Goal: Navigation & Orientation: Find specific page/section

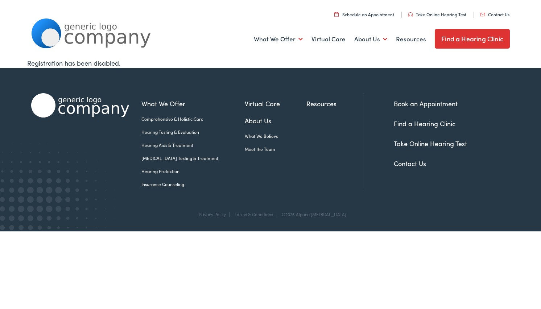
click at [105, 34] on img at bounding box center [91, 33] width 120 height 30
click at [491, 35] on link "Find a Hearing Clinic" at bounding box center [472, 39] width 75 height 20
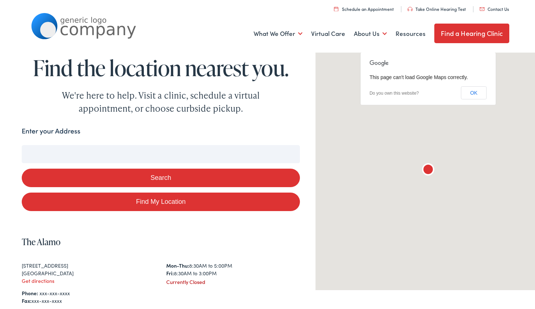
click at [244, 155] on input "Enter your Address" at bounding box center [161, 153] width 279 height 18
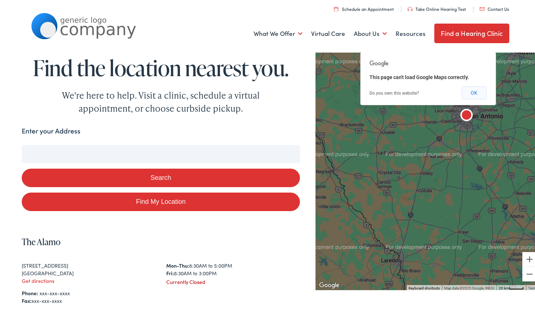
drag, startPoint x: 470, startPoint y: 94, endPoint x: 474, endPoint y: 86, distance: 9.2
click at [474, 86] on button "OK" at bounding box center [474, 91] width 25 height 13
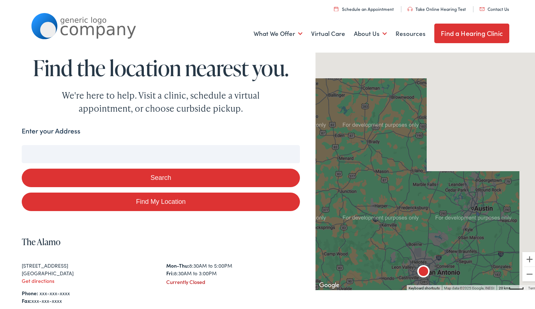
drag, startPoint x: 453, startPoint y: 105, endPoint x: 400, endPoint y: 284, distance: 186.0
click at [412, 282] on img "The Alamo" at bounding box center [423, 270] width 23 height 23
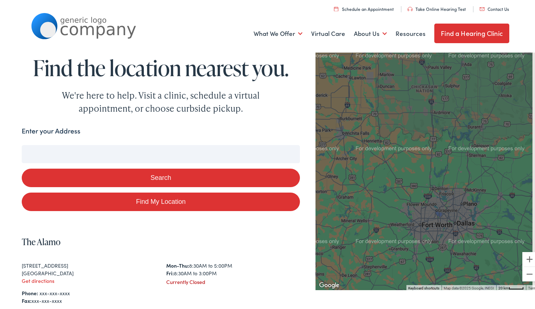
drag, startPoint x: 433, startPoint y: 193, endPoint x: 397, endPoint y: 319, distance: 130.3
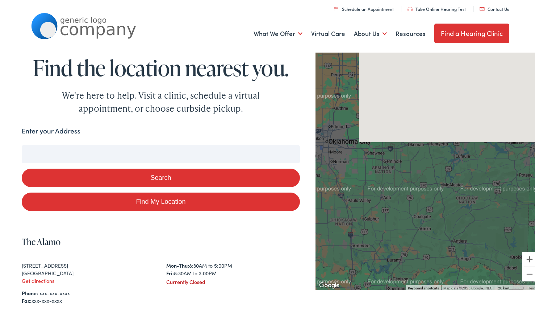
drag, startPoint x: 456, startPoint y: 166, endPoint x: 346, endPoint y: 324, distance: 192.8
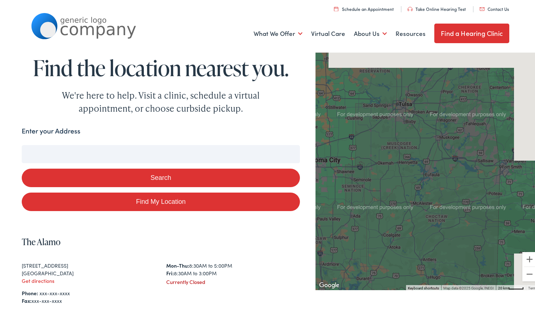
drag, startPoint x: 346, startPoint y: 324, endPoint x: 453, endPoint y: 150, distance: 204.7
click at [453, 150] on div "To navigate, press the arrow keys." at bounding box center [428, 169] width 225 height 240
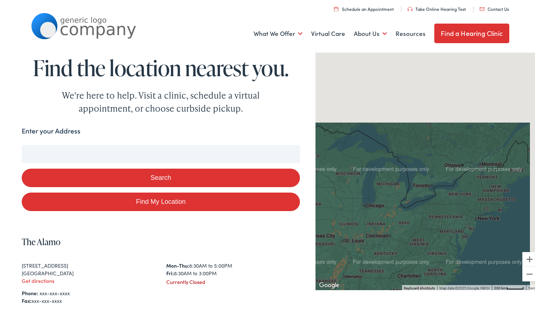
drag, startPoint x: 456, startPoint y: 122, endPoint x: 299, endPoint y: 245, distance: 199.3
click at [299, 245] on div "Search Enter your Address Search Find My Location Clear Search To navigate the …" at bounding box center [271, 270] width 498 height 292
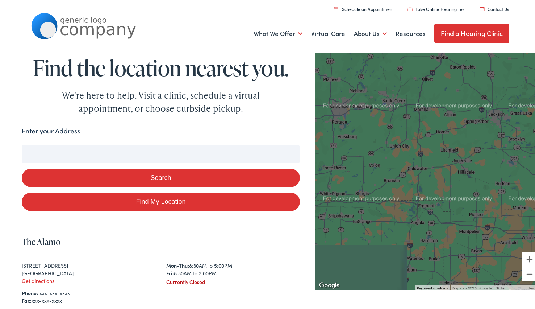
drag, startPoint x: 385, startPoint y: 200, endPoint x: 444, endPoint y: 143, distance: 82.5
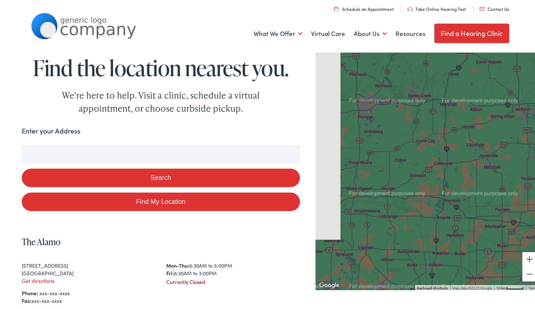
drag, startPoint x: 403, startPoint y: 170, endPoint x: 431, endPoint y: 165, distance: 27.6
click at [431, 165] on div "To navigate, press the arrow keys." at bounding box center [428, 169] width 225 height 240
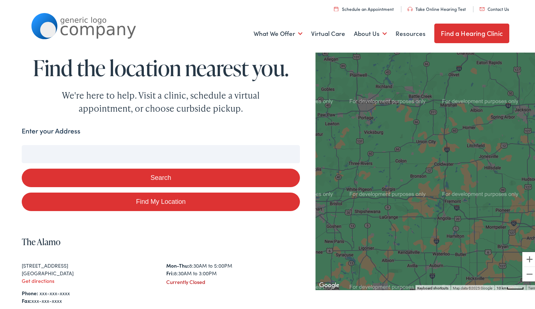
click at [362, 118] on div "To navigate, press the arrow keys." at bounding box center [428, 169] width 225 height 240
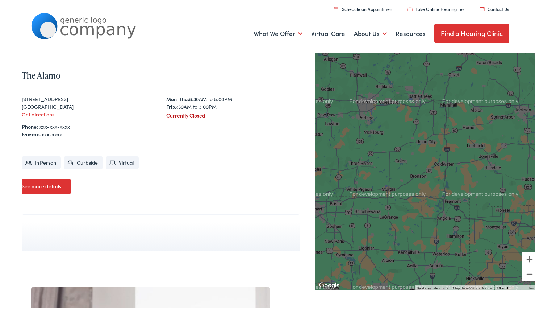
scroll to position [166, 0]
click at [29, 188] on link "See more details" at bounding box center [46, 185] width 49 height 15
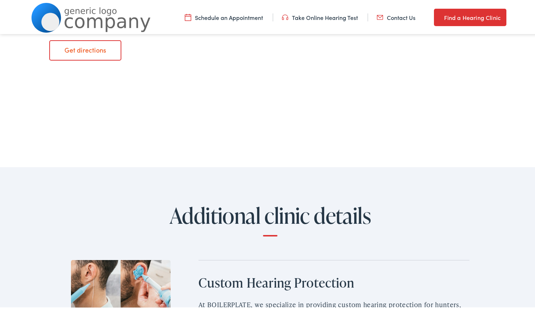
scroll to position [159, 0]
